Goal: Task Accomplishment & Management: Manage account settings

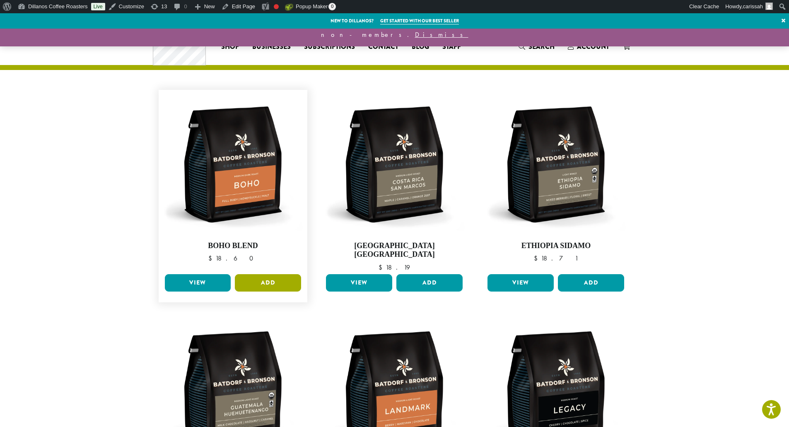
click at [270, 275] on button "Add" at bounding box center [268, 282] width 66 height 17
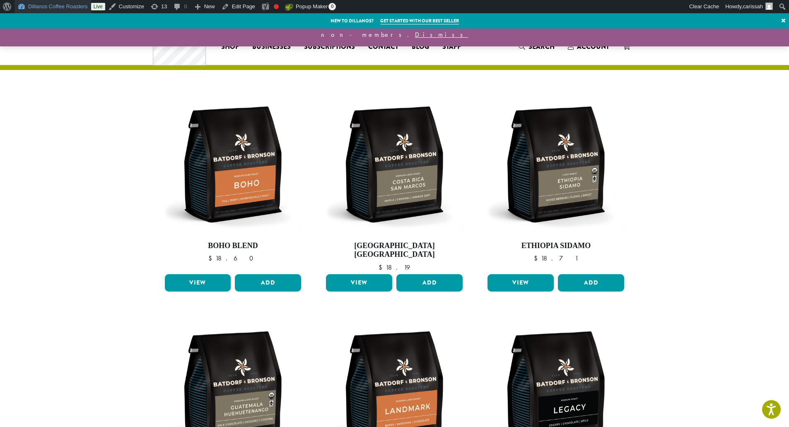
click at [38, 6] on link "Dillanos Coffee Roasters" at bounding box center [53, 6] width 77 height 13
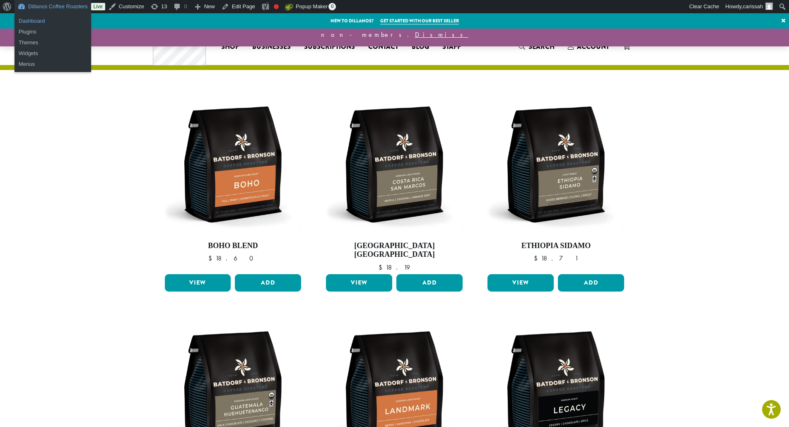
click at [38, 18] on link "Dashboard" at bounding box center [53, 21] width 77 height 11
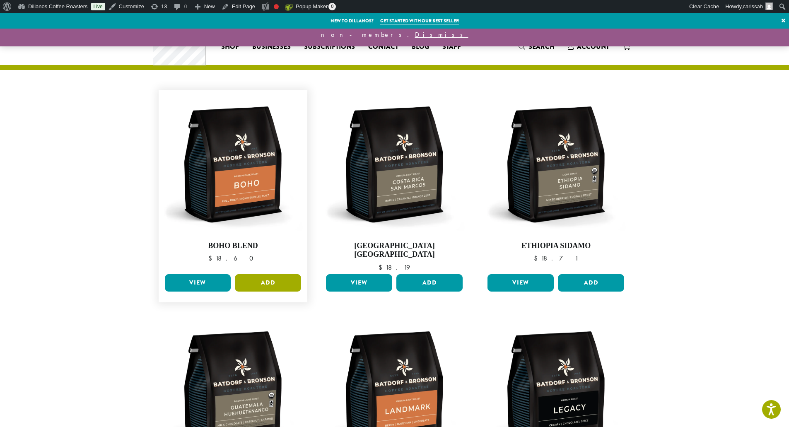
click at [292, 274] on button "Add" at bounding box center [268, 282] width 66 height 17
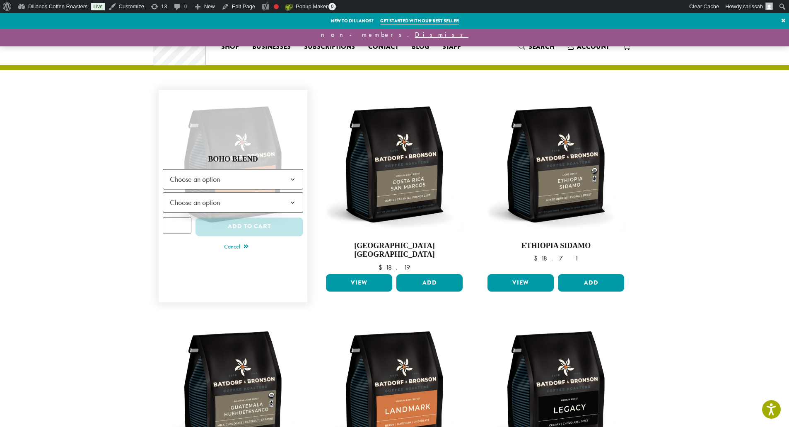
click at [272, 170] on span "Choose an option" at bounding box center [233, 179] width 141 height 20
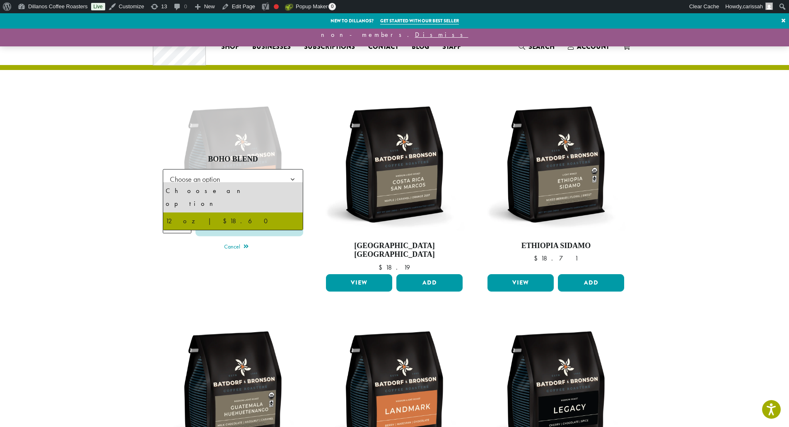
select select "*********"
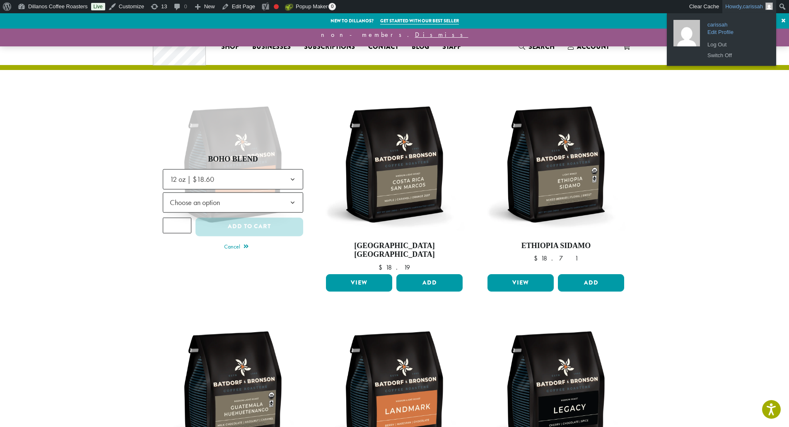
click at [714, 30] on span "Edit Profile" at bounding box center [737, 29] width 58 height 7
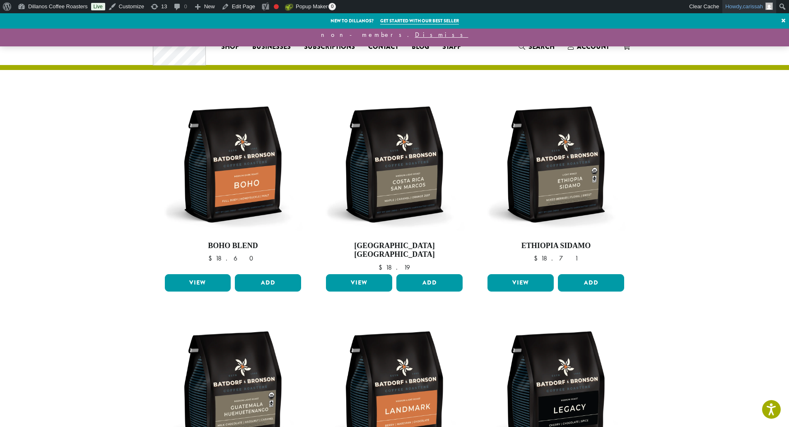
click at [733, 7] on link "Howdy, carissah" at bounding box center [750, 6] width 54 height 13
